Goal: Transaction & Acquisition: Book appointment/travel/reservation

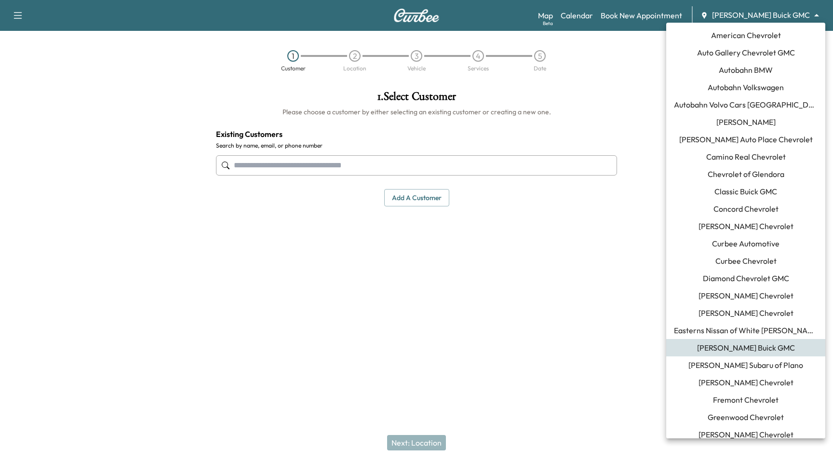
click at [765, 14] on body "Support Log Out Map Beta Calendar Book New Appointment [PERSON_NAME] Buick GMC …" at bounding box center [416, 231] width 833 height 462
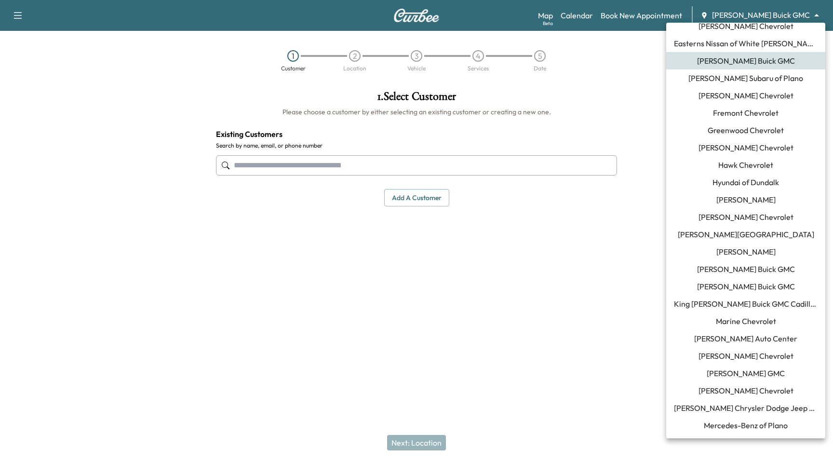
scroll to position [705, 0]
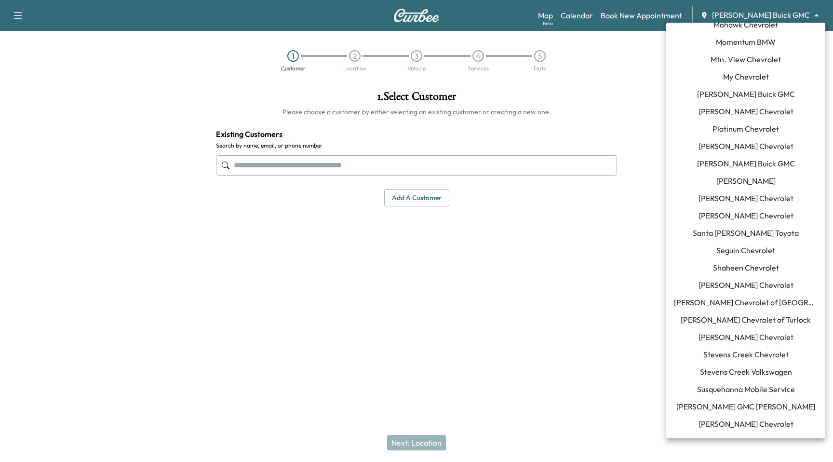
click at [741, 407] on span "[PERSON_NAME] GMC [PERSON_NAME]" at bounding box center [746, 407] width 139 height 12
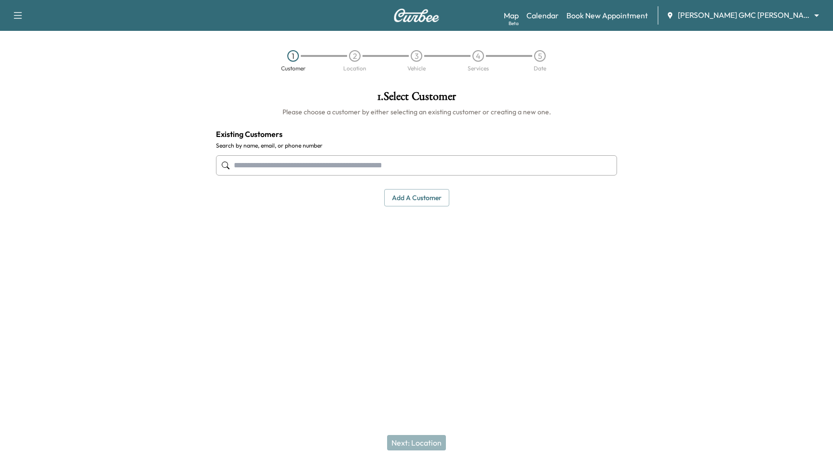
click at [520, 171] on input "text" at bounding box center [416, 165] width 401 height 20
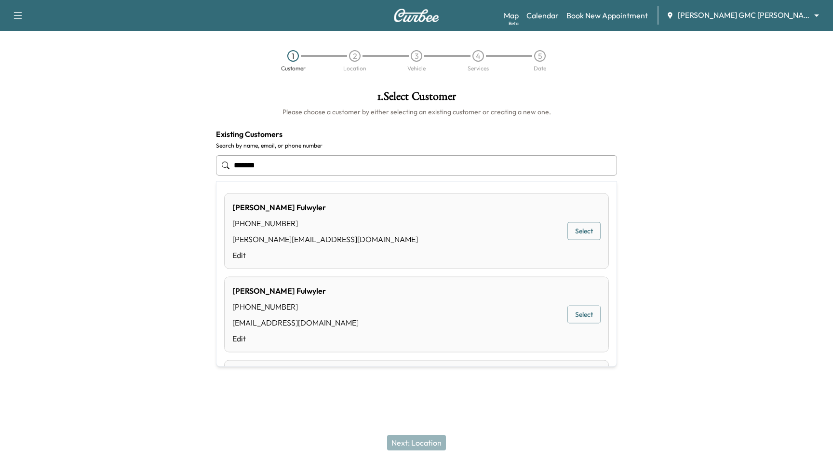
click at [572, 233] on button "Select" at bounding box center [584, 231] width 33 height 18
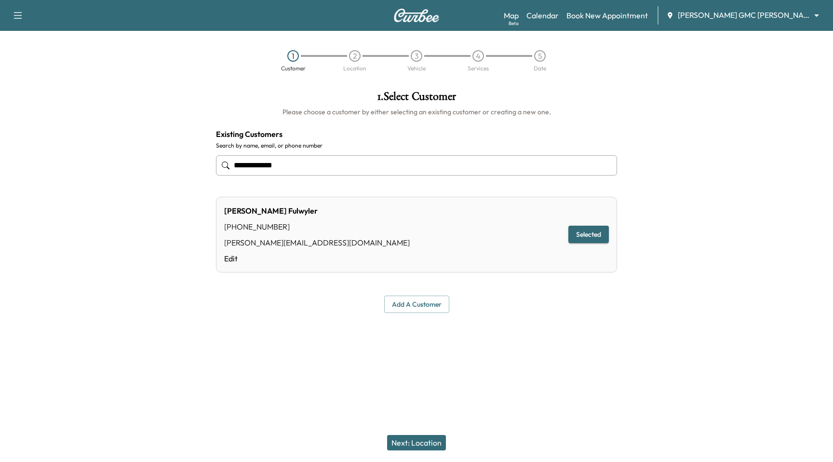
type input "**********"
click at [417, 444] on button "Next: Location" at bounding box center [416, 442] width 59 height 15
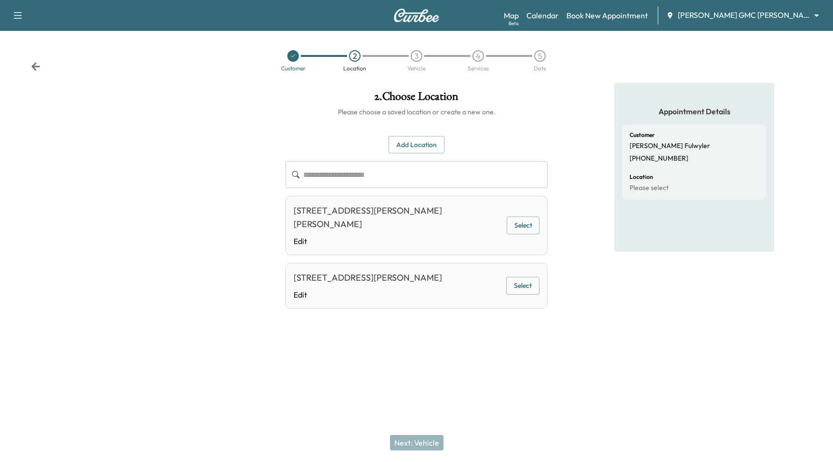
drag, startPoint x: 518, startPoint y: 274, endPoint x: 496, endPoint y: 323, distance: 52.9
click at [517, 277] on button "Select" at bounding box center [522, 286] width 33 height 18
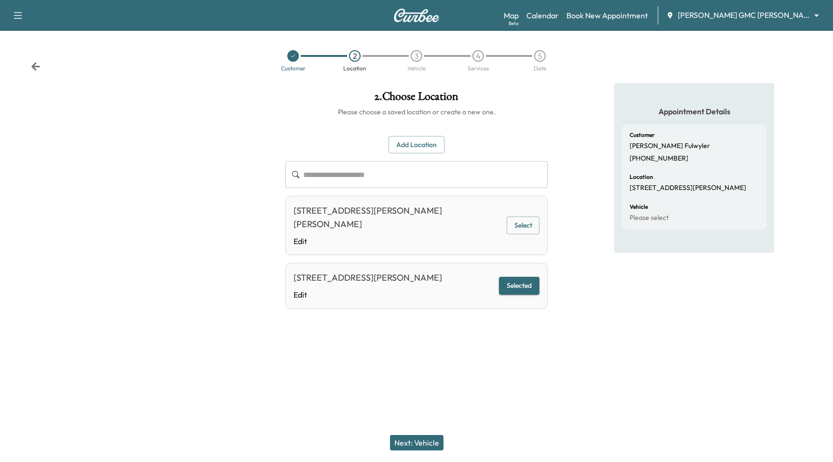
drag, startPoint x: 386, startPoint y: 445, endPoint x: 410, endPoint y: 444, distance: 23.2
click at [391, 445] on div "Next: Vehicle" at bounding box center [416, 442] width 833 height 39
click at [410, 444] on button "Next: Vehicle" at bounding box center [417, 442] width 54 height 15
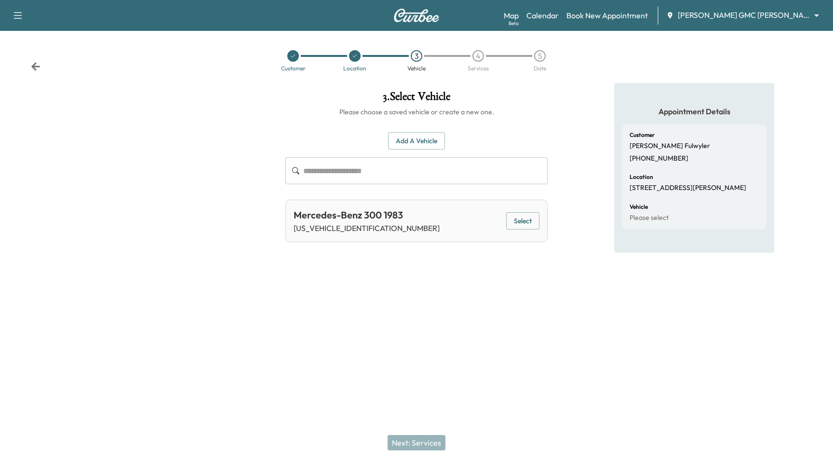
click at [511, 220] on button "Select" at bounding box center [522, 221] width 33 height 18
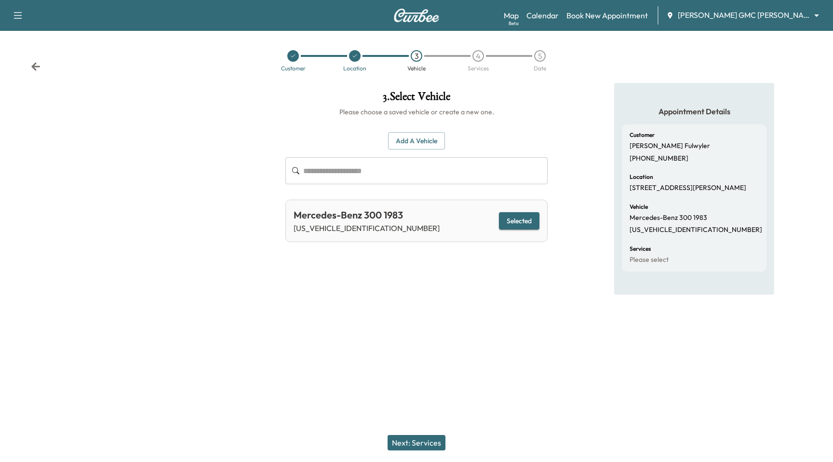
click at [440, 447] on button "Next: Services" at bounding box center [417, 442] width 58 height 15
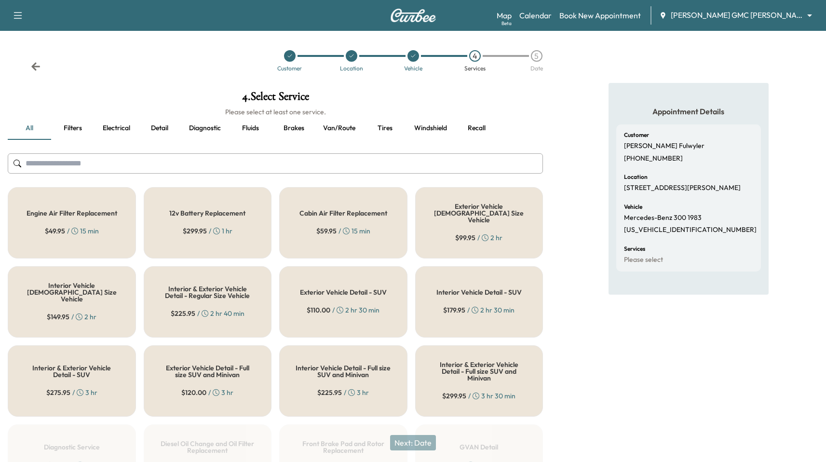
click at [390, 131] on button "Tires" at bounding box center [384, 128] width 43 height 23
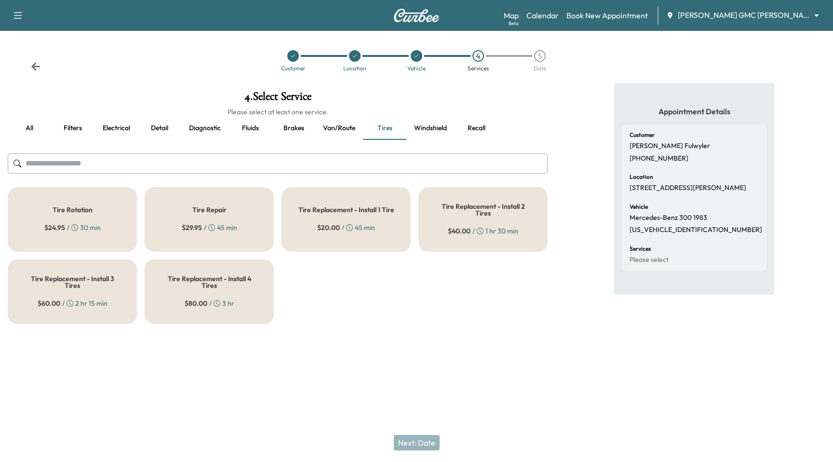
click at [77, 199] on div "Tire Rotation $ 24.95 / 30 min" at bounding box center [72, 219] width 129 height 65
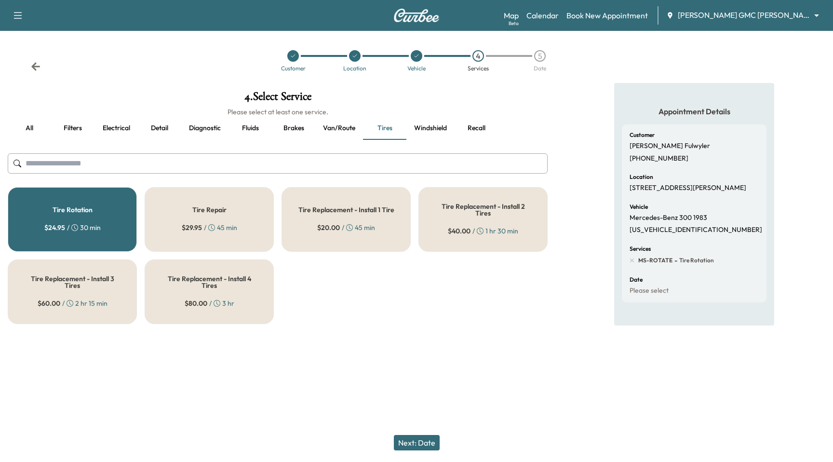
drag, startPoint x: 583, startPoint y: 127, endPoint x: 588, endPoint y: 121, distance: 7.9
click at [583, 126] on div "Appointment Details Customer [PERSON_NAME] [PHONE_NUMBER] Location [STREET_ADDR…" at bounding box center [695, 207] width 278 height 249
